Goal: Check status: Check status

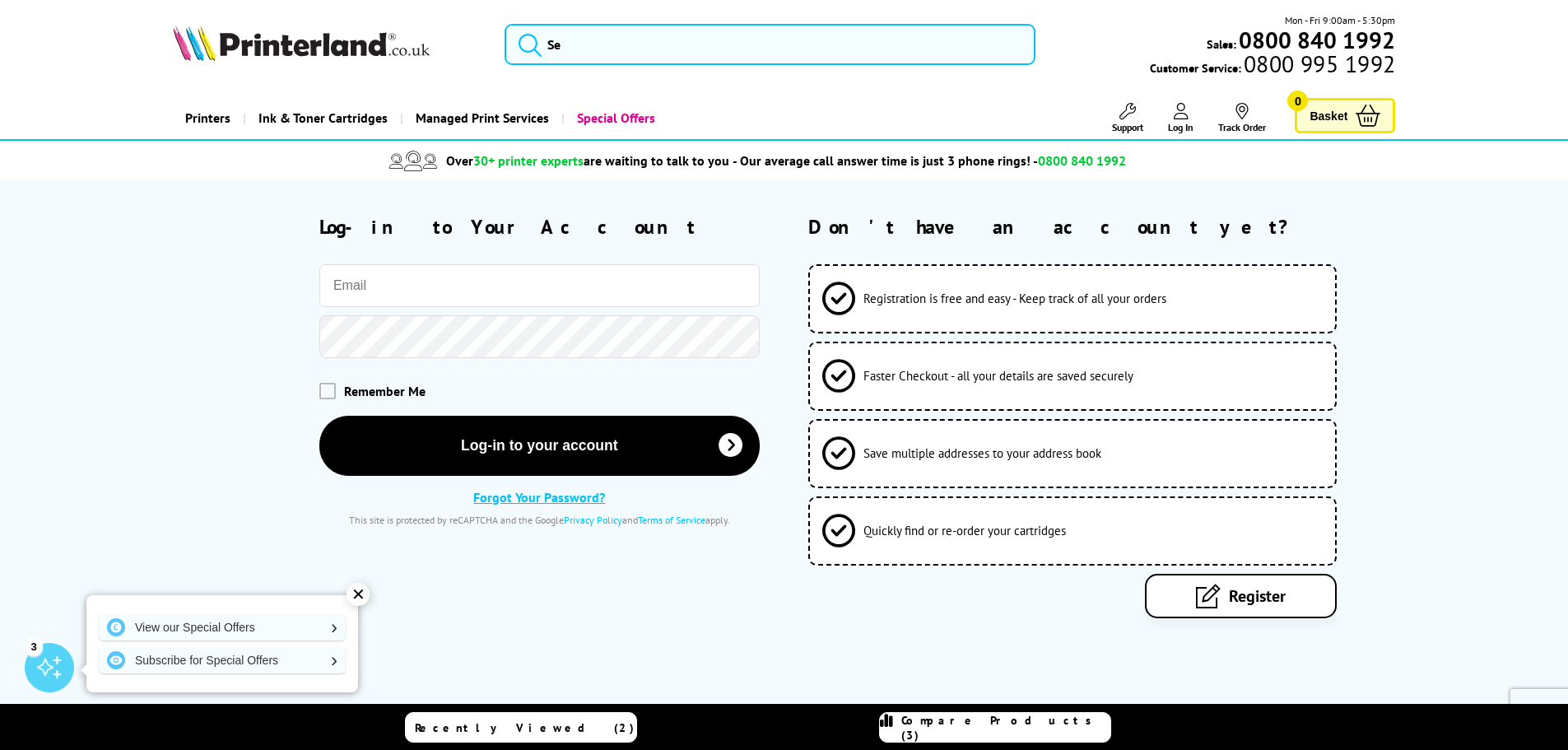
drag, startPoint x: 0, startPoint y: 0, endPoint x: 408, endPoint y: 285, distance: 497.7
click at [408, 285] on input "email" at bounding box center [539, 285] width 440 height 42
type input "[PERSON_NAME][EMAIL_ADDRESS][DOMAIN_NAME]"
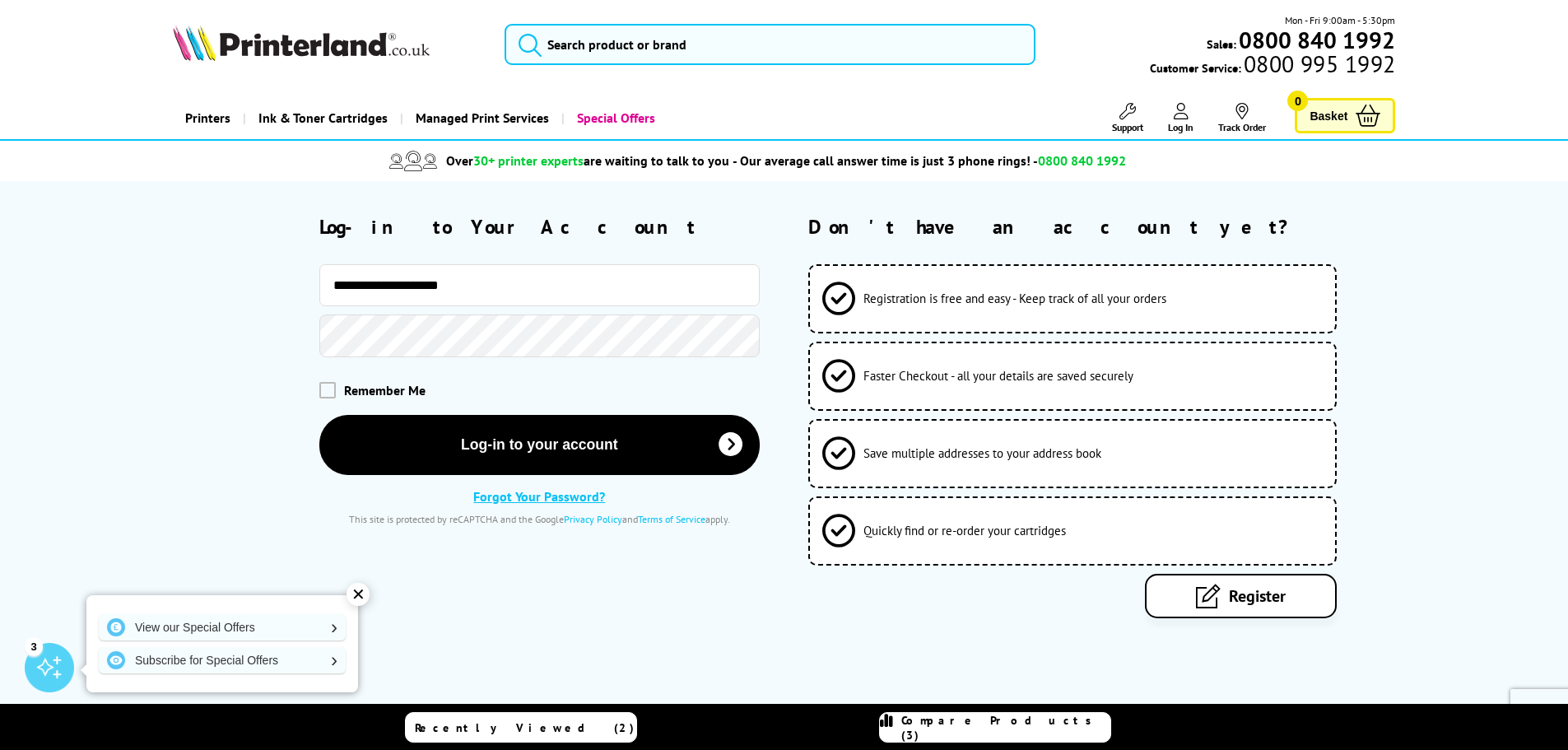
drag, startPoint x: 475, startPoint y: 295, endPoint x: -30, endPoint y: 270, distance: 505.6
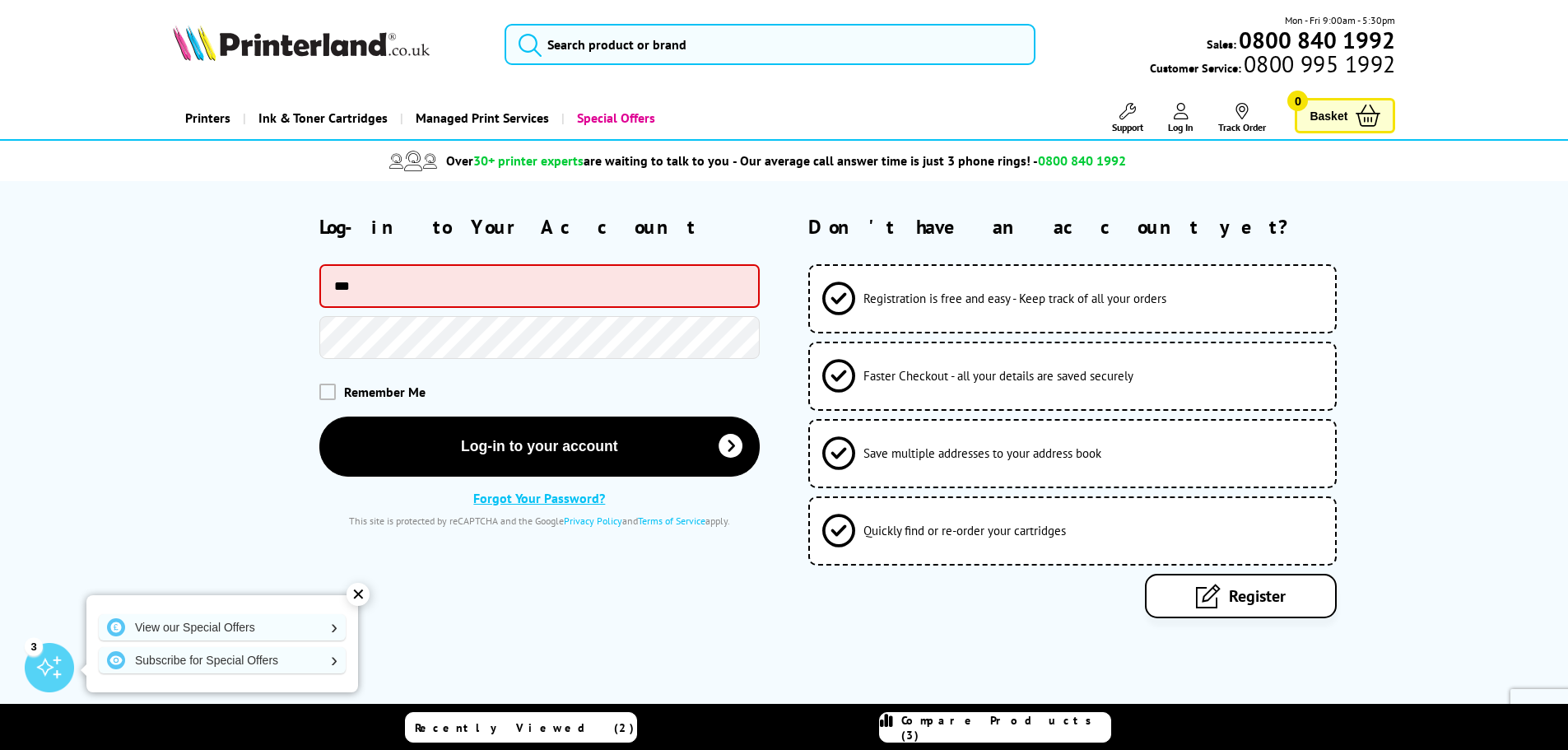
type input "**********"
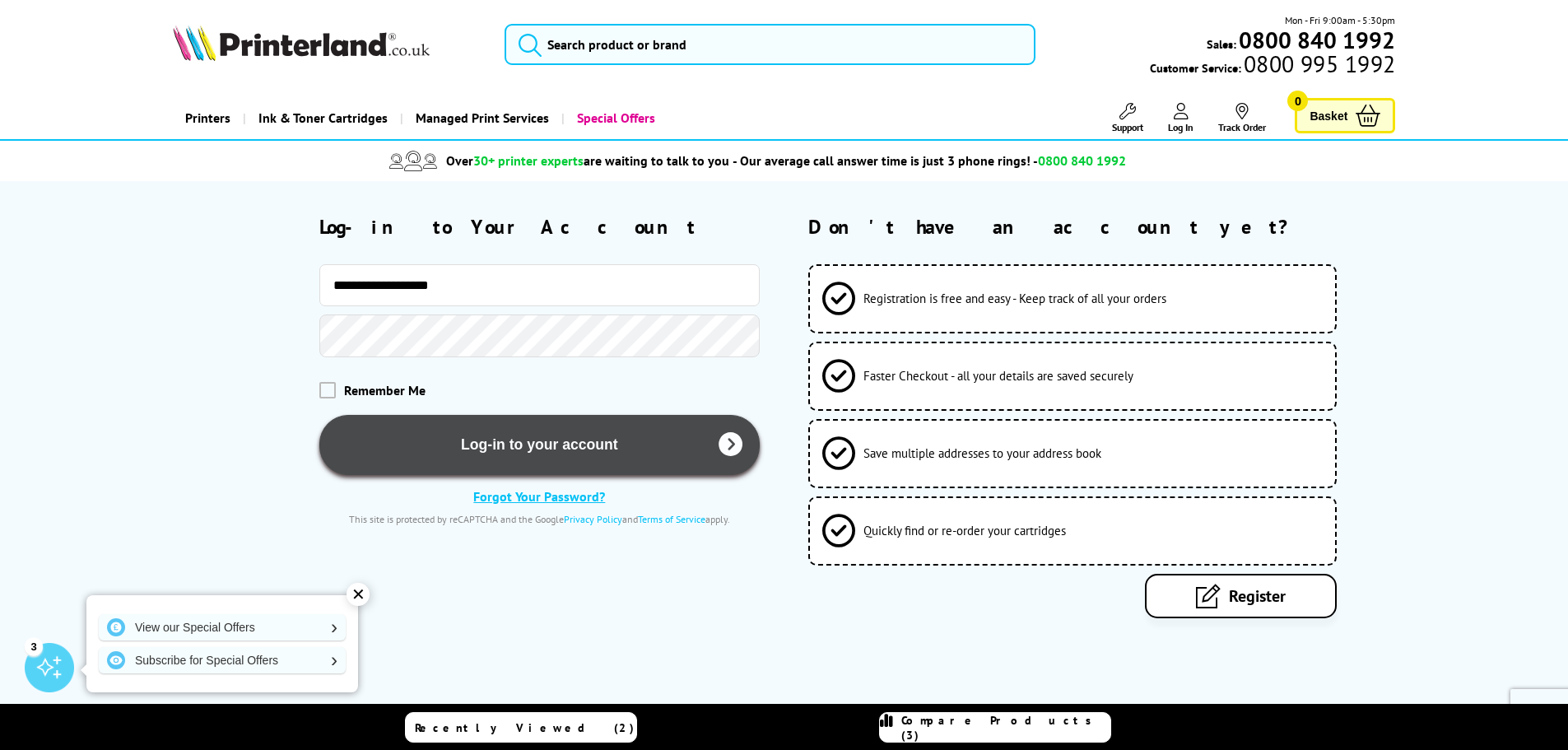
click at [484, 446] on button "Log-in to your account" at bounding box center [539, 445] width 440 height 60
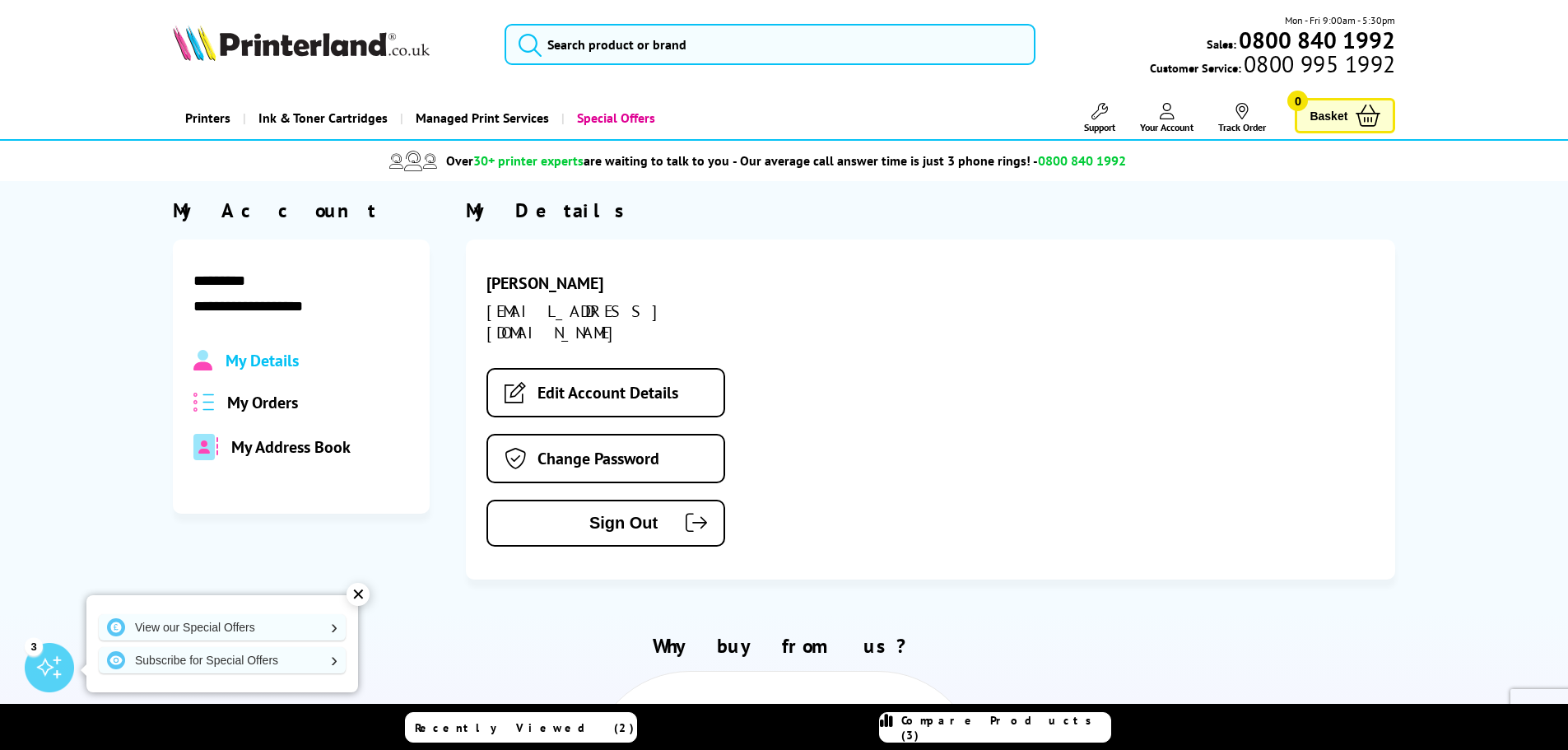
click at [270, 398] on span "My Orders" at bounding box center [262, 402] width 71 height 22
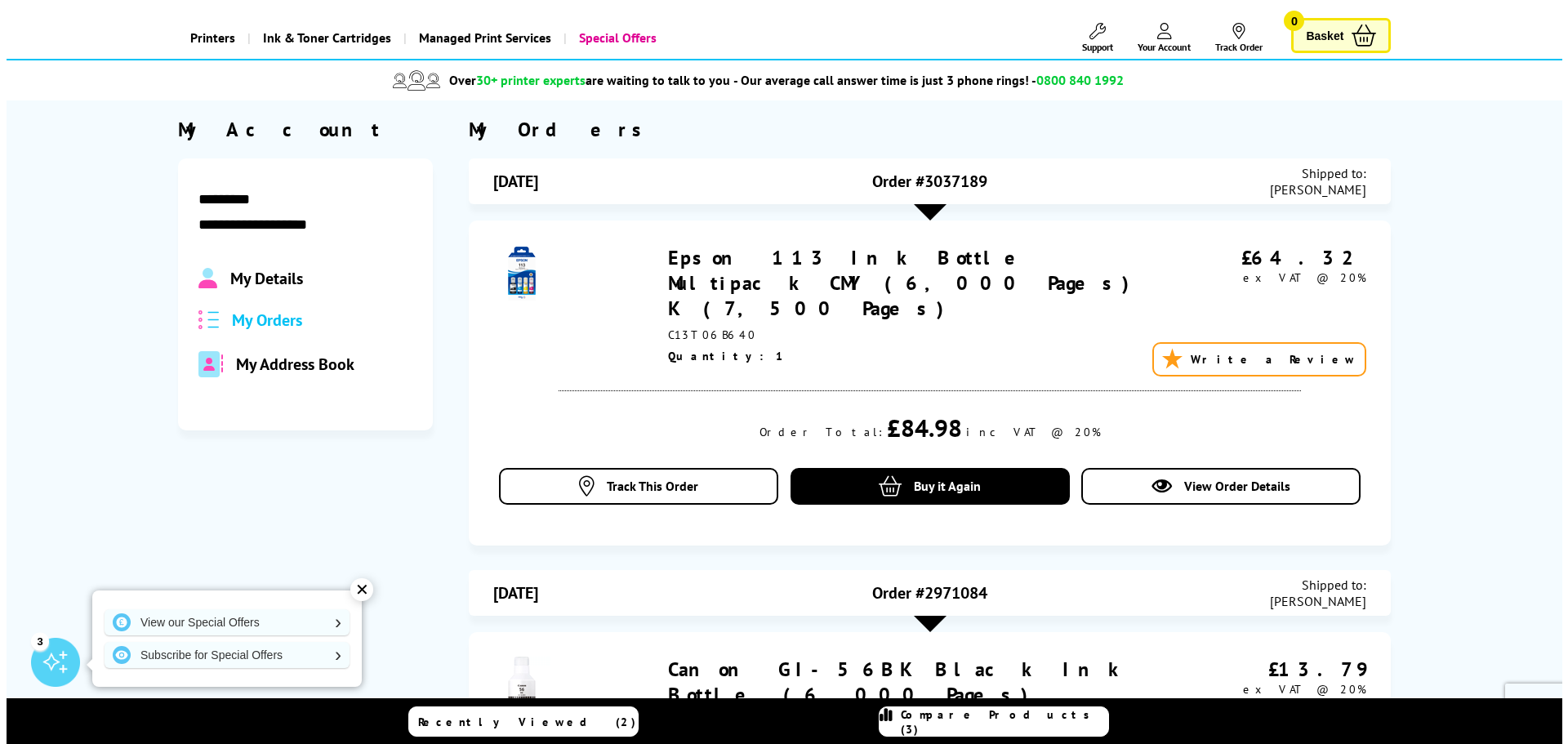
scroll to position [81, 0]
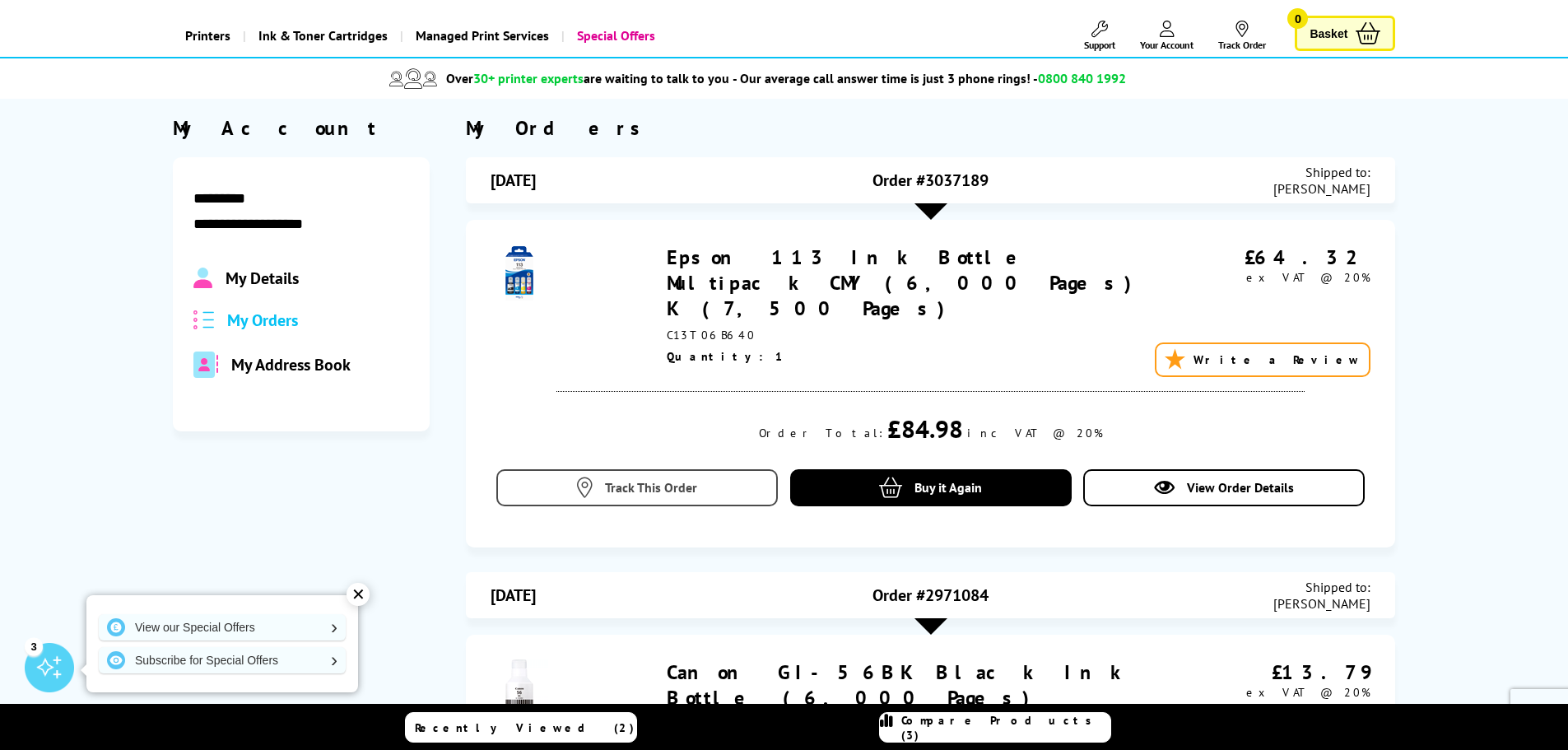
click at [664, 480] on span "Track This Order" at bounding box center [651, 487] width 92 height 16
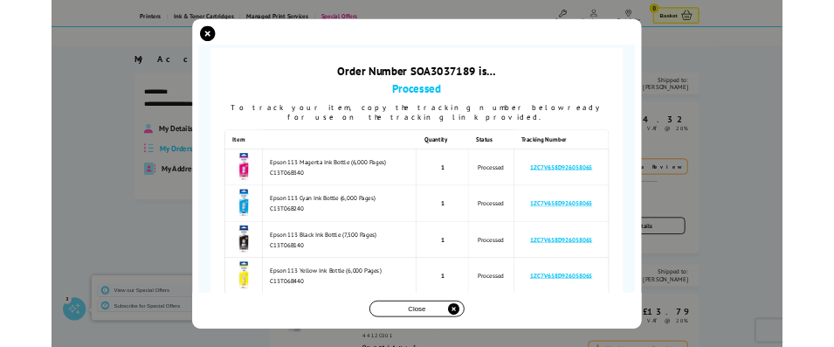
scroll to position [104, 0]
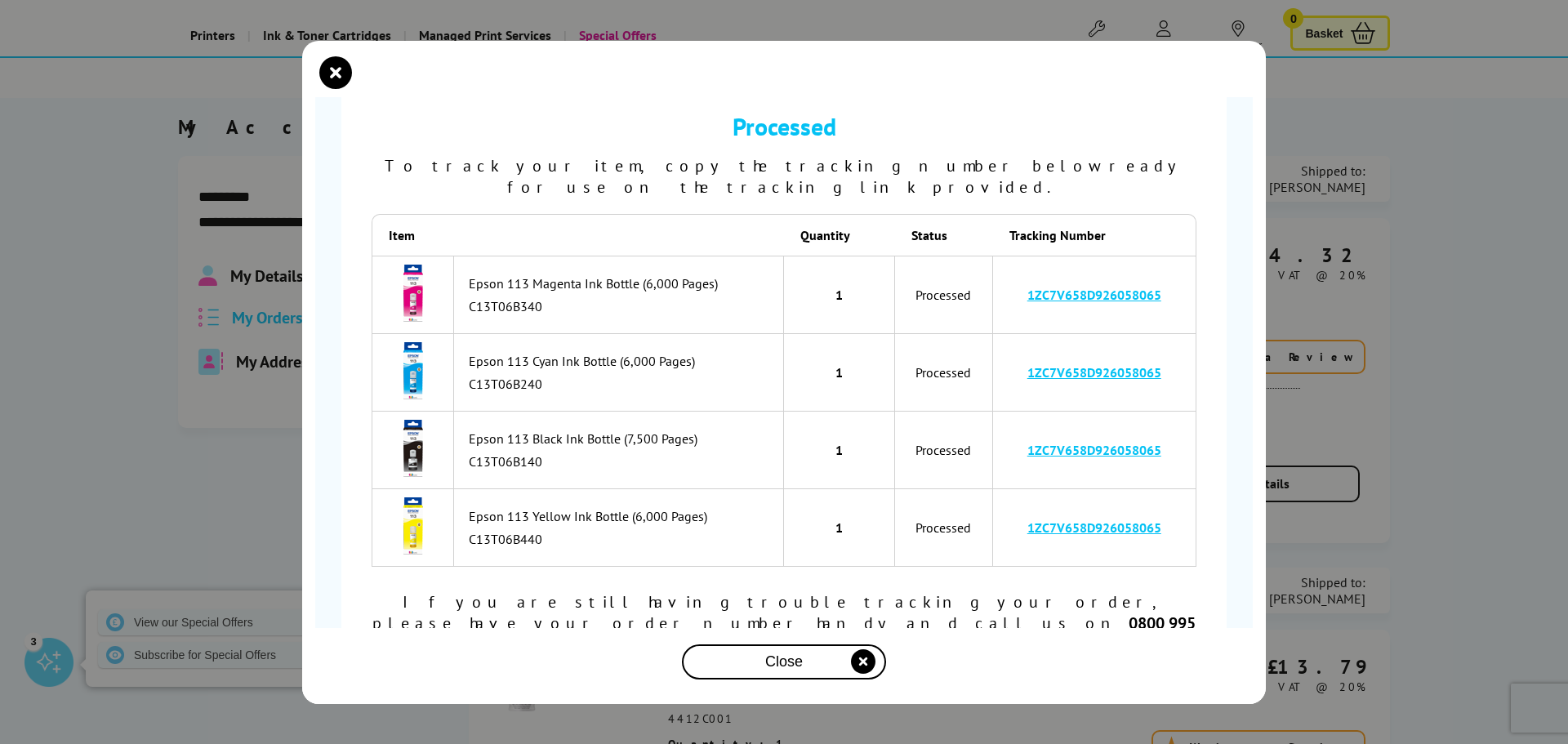
click at [1082, 287] on link "1ZC7V658D926058065" at bounding box center [1093, 294] width 134 height 16
drag, startPoint x: 1075, startPoint y: 276, endPoint x: 1115, endPoint y: 160, distance: 122.7
click at [1115, 160] on div "To track your item, copy the tracking number below ready for use on the trackin…" at bounding box center [784, 176] width 825 height 42
drag, startPoint x: 1048, startPoint y: 272, endPoint x: 1120, endPoint y: 210, distance: 95.0
click at [1120, 214] on th "Tracking Number" at bounding box center [1095, 235] width 204 height 42
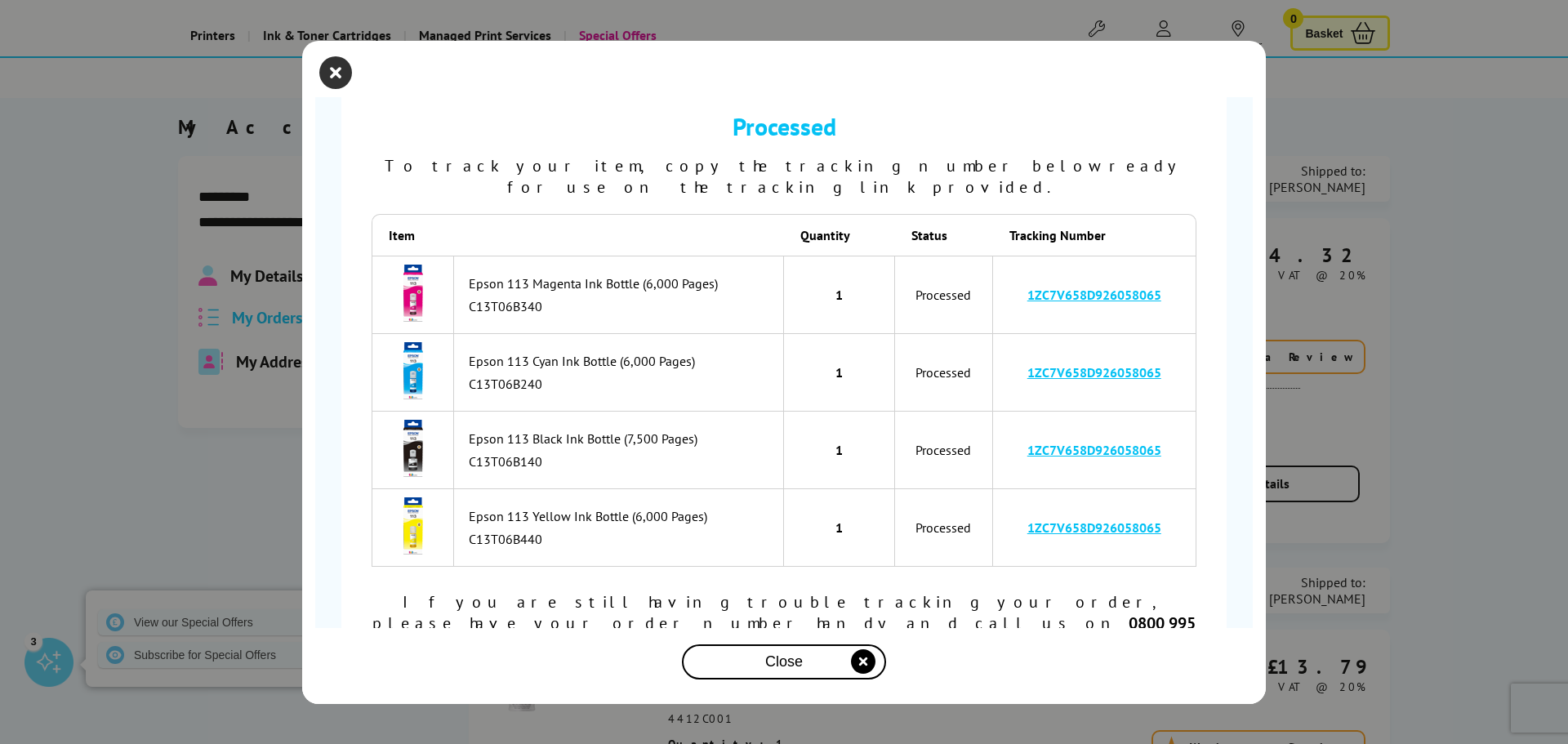
click at [340, 74] on icon "close modal" at bounding box center [335, 72] width 33 height 33
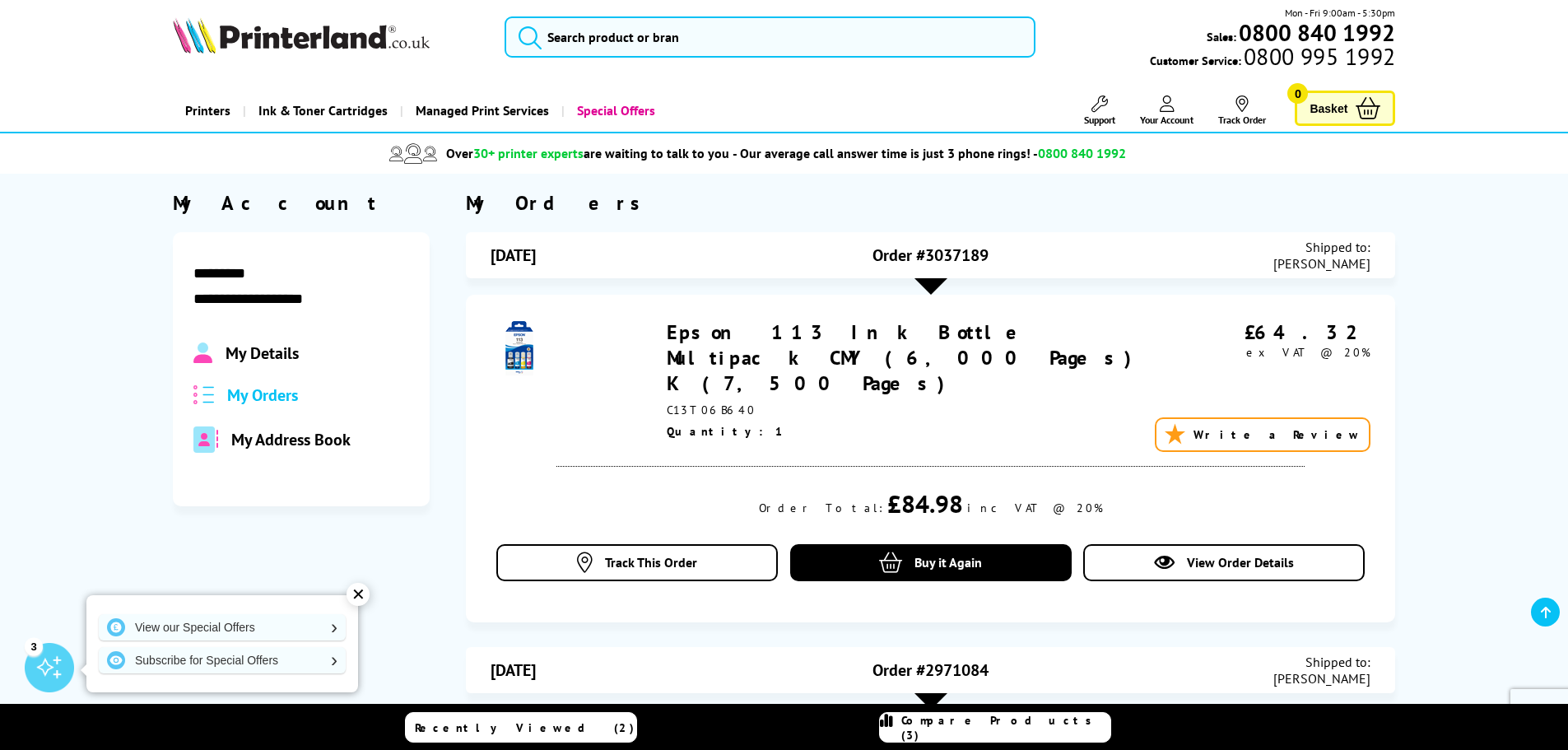
scroll to position [0, 0]
